Goal: Transaction & Acquisition: Purchase product/service

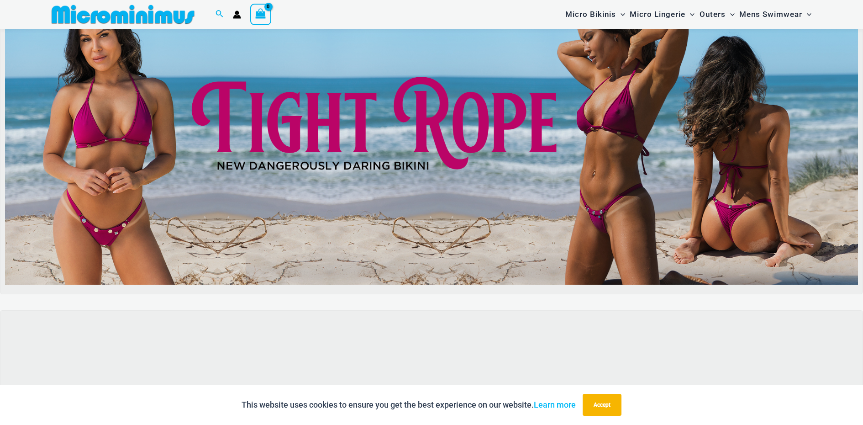
scroll to position [74, 0]
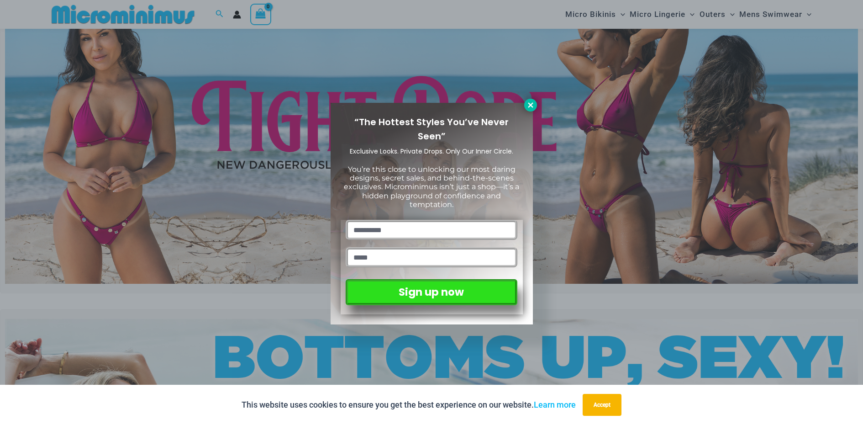
click at [531, 104] on icon at bounding box center [530, 104] width 5 height 5
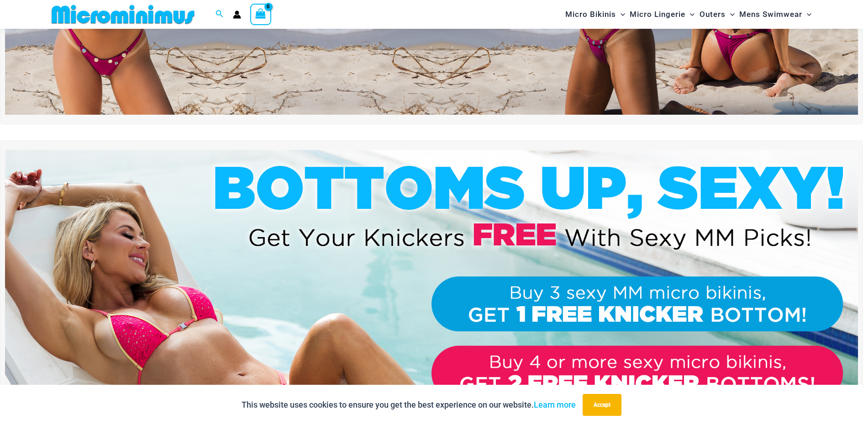
scroll to position [235, 0]
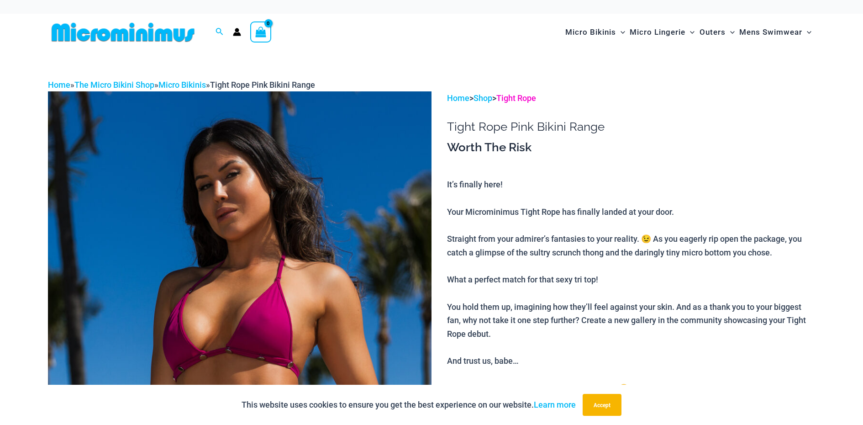
click at [528, 99] on link "Tight Rope" at bounding box center [516, 98] width 40 height 10
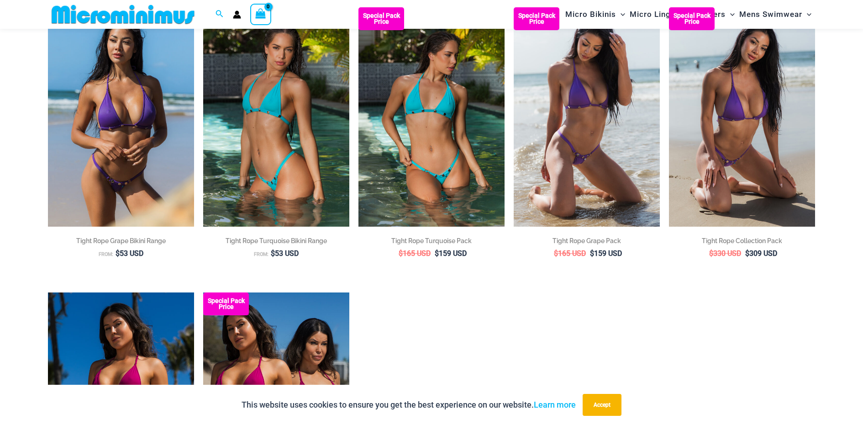
scroll to position [112, 0]
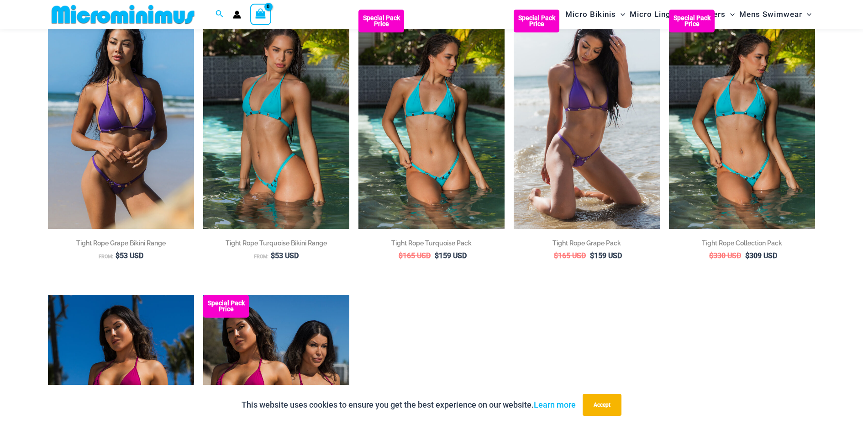
click at [712, 189] on img at bounding box center [742, 119] width 146 height 219
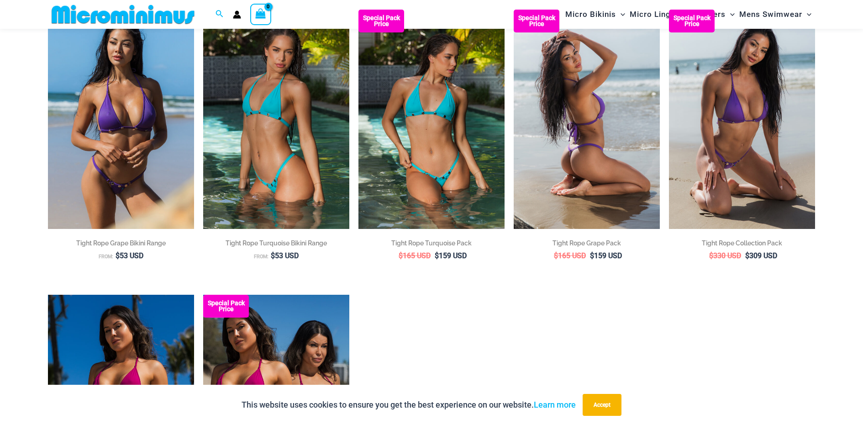
click at [569, 101] on img at bounding box center [587, 119] width 146 height 219
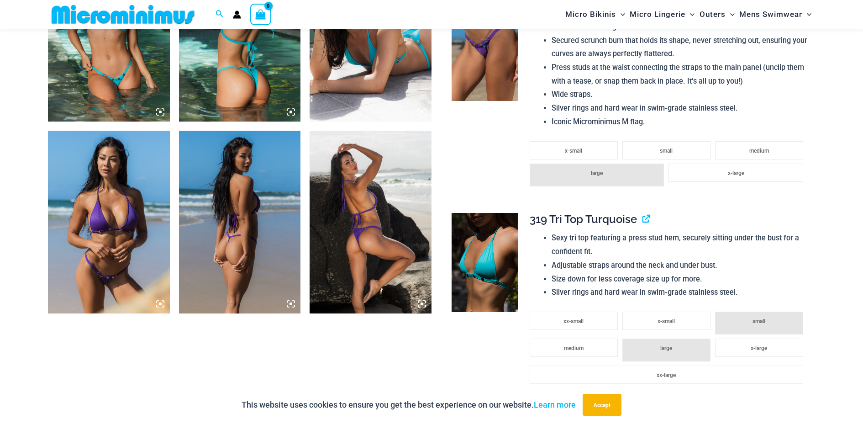
scroll to position [724, 0]
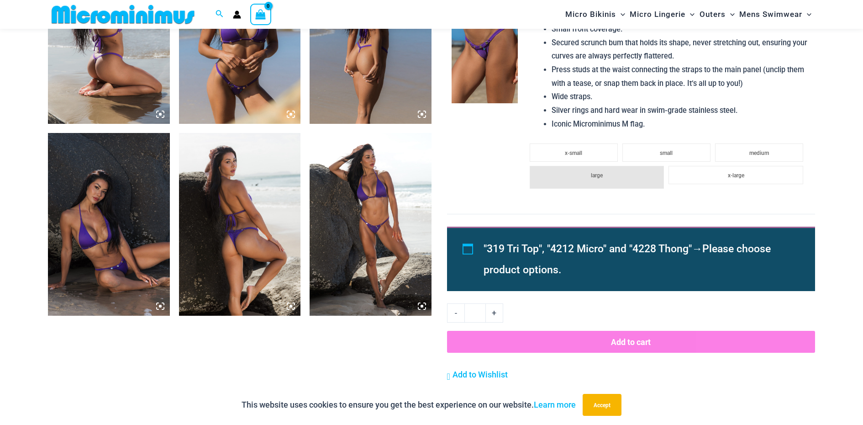
scroll to position [739, 0]
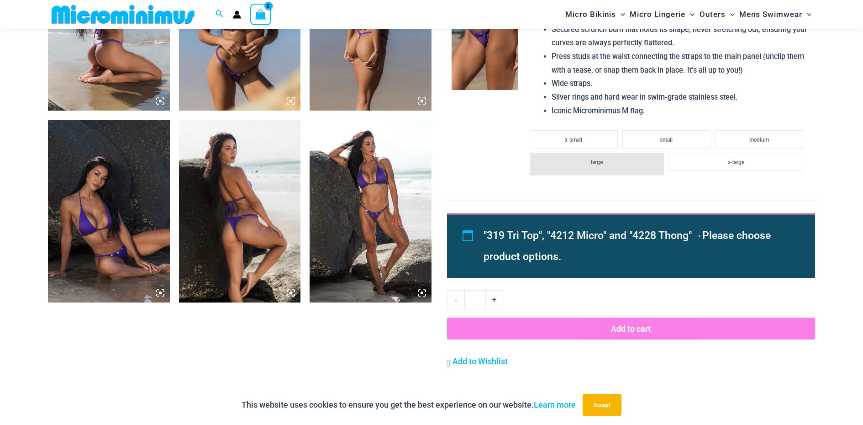
click at [251, 248] on img at bounding box center [240, 211] width 122 height 183
